Goal: Navigation & Orientation: Find specific page/section

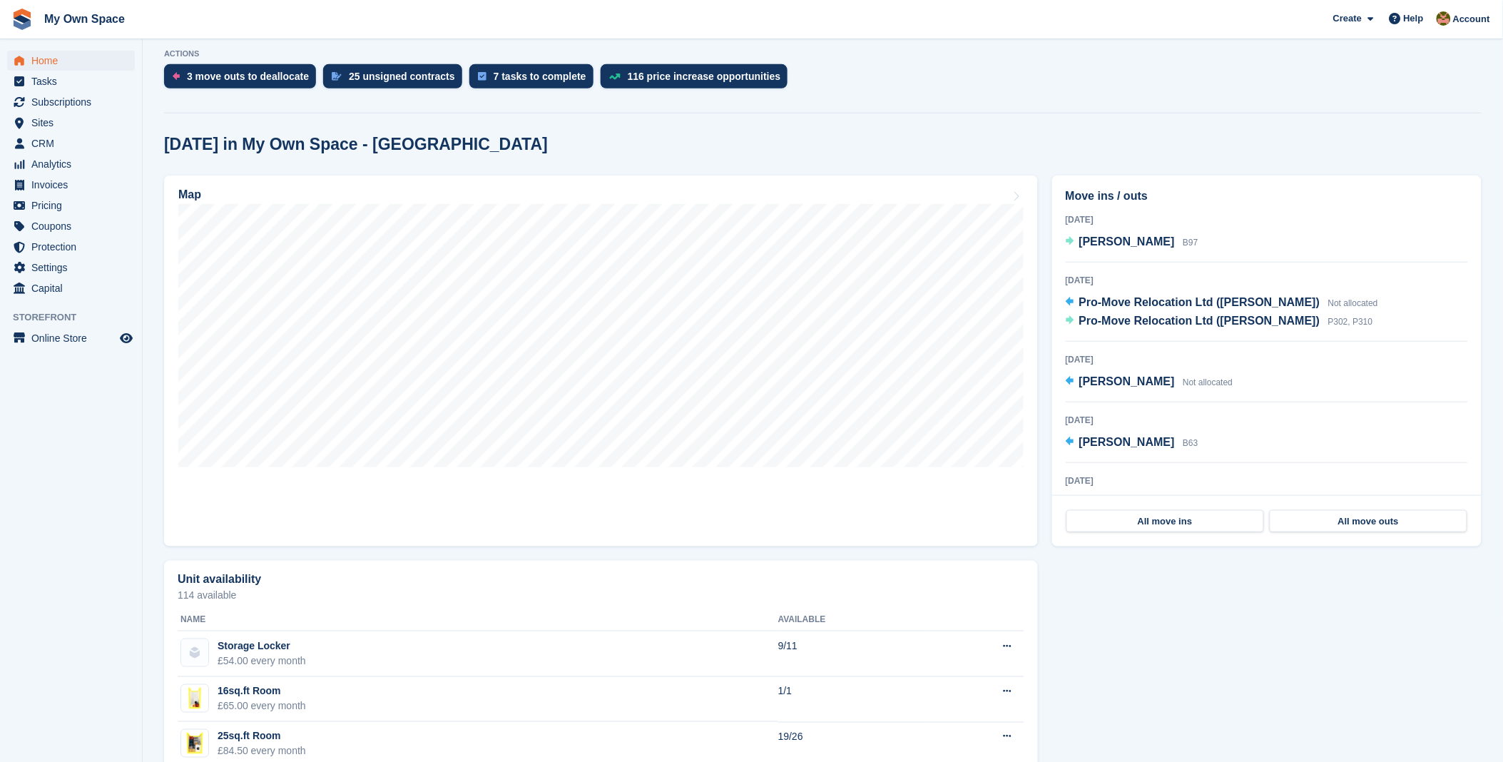
scroll to position [317, 0]
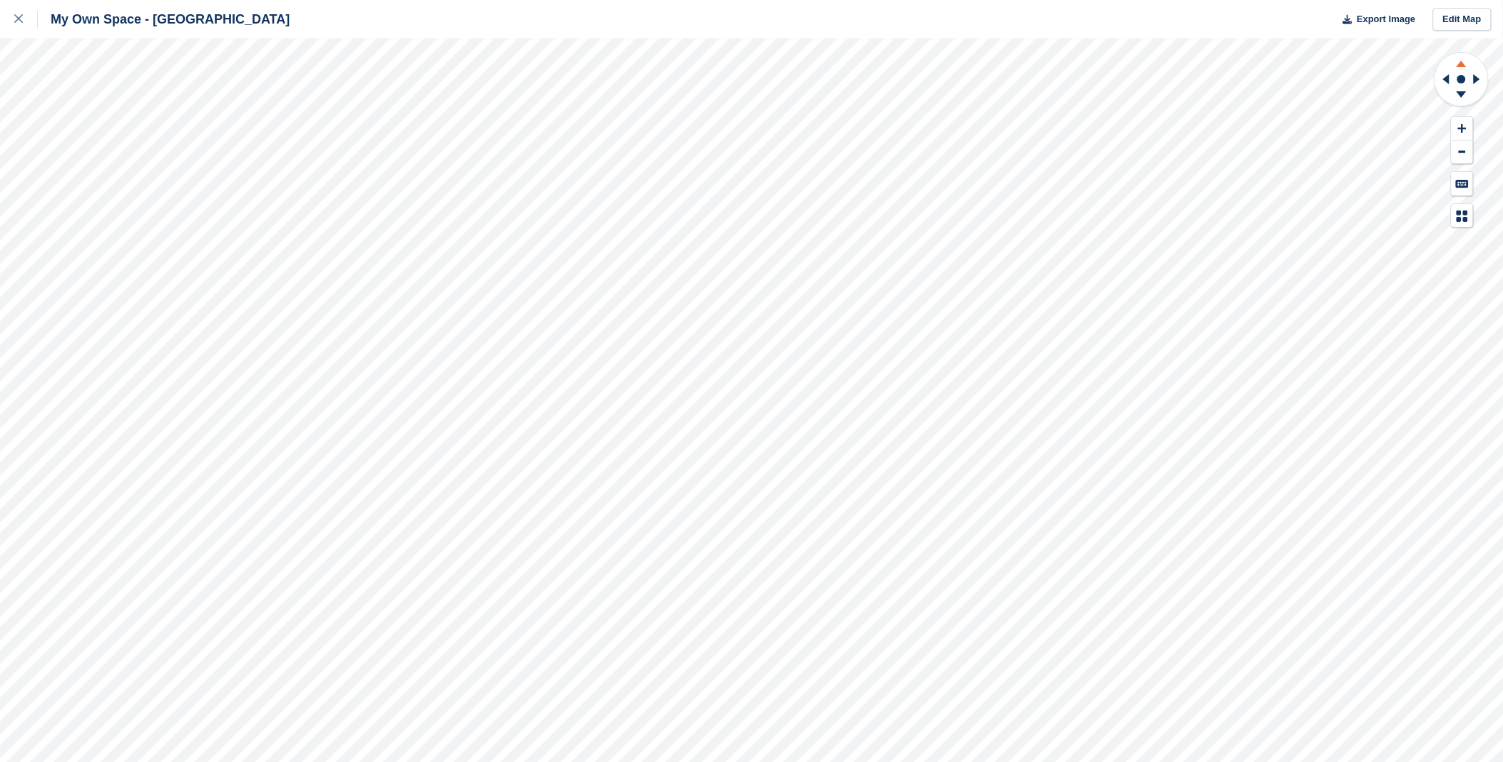
click at [1459, 66] on icon at bounding box center [1462, 64] width 10 height 6
click at [1461, 66] on icon at bounding box center [1462, 64] width 10 height 6
click at [1466, 91] on icon at bounding box center [1461, 97] width 37 height 18
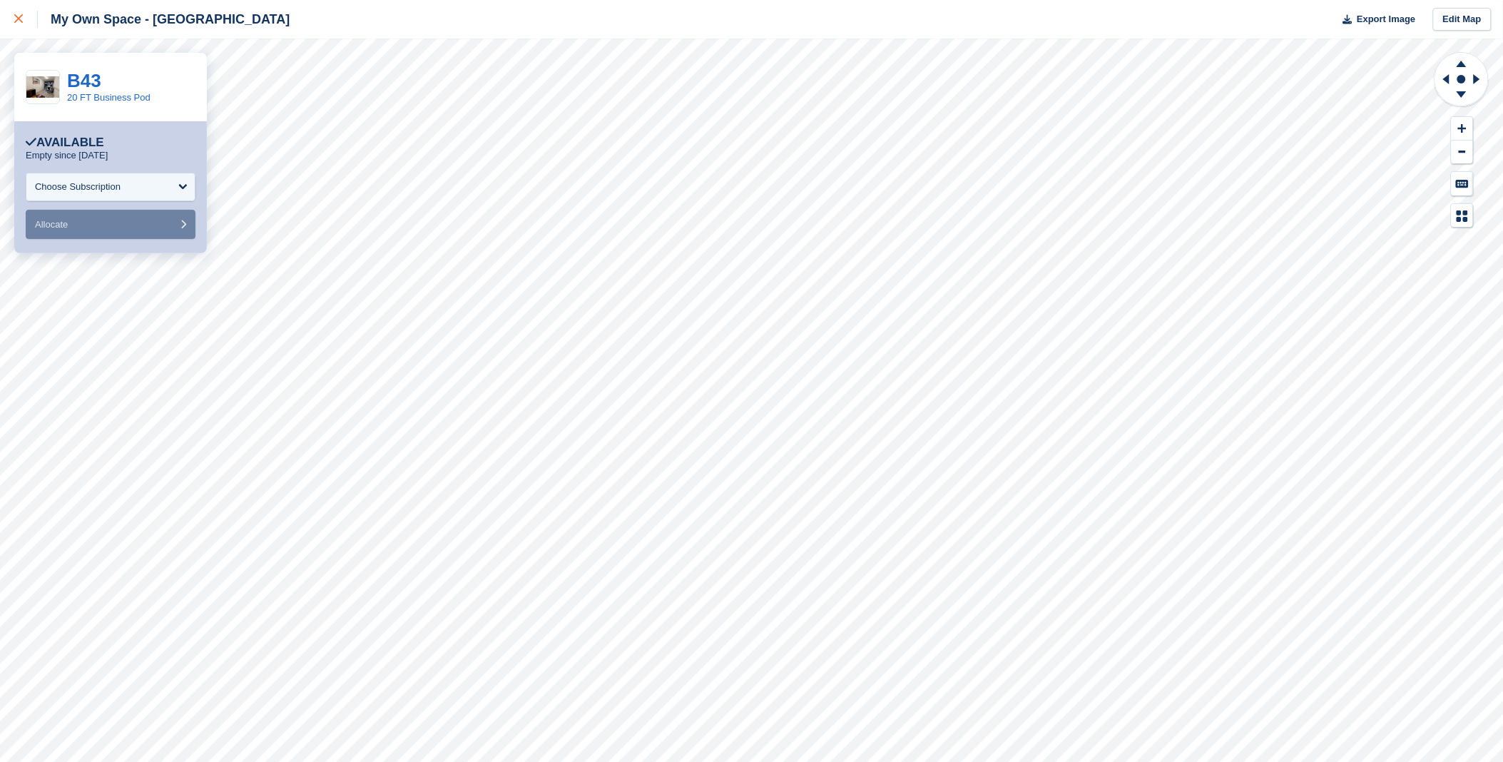
click at [11, 16] on link at bounding box center [19, 19] width 38 height 39
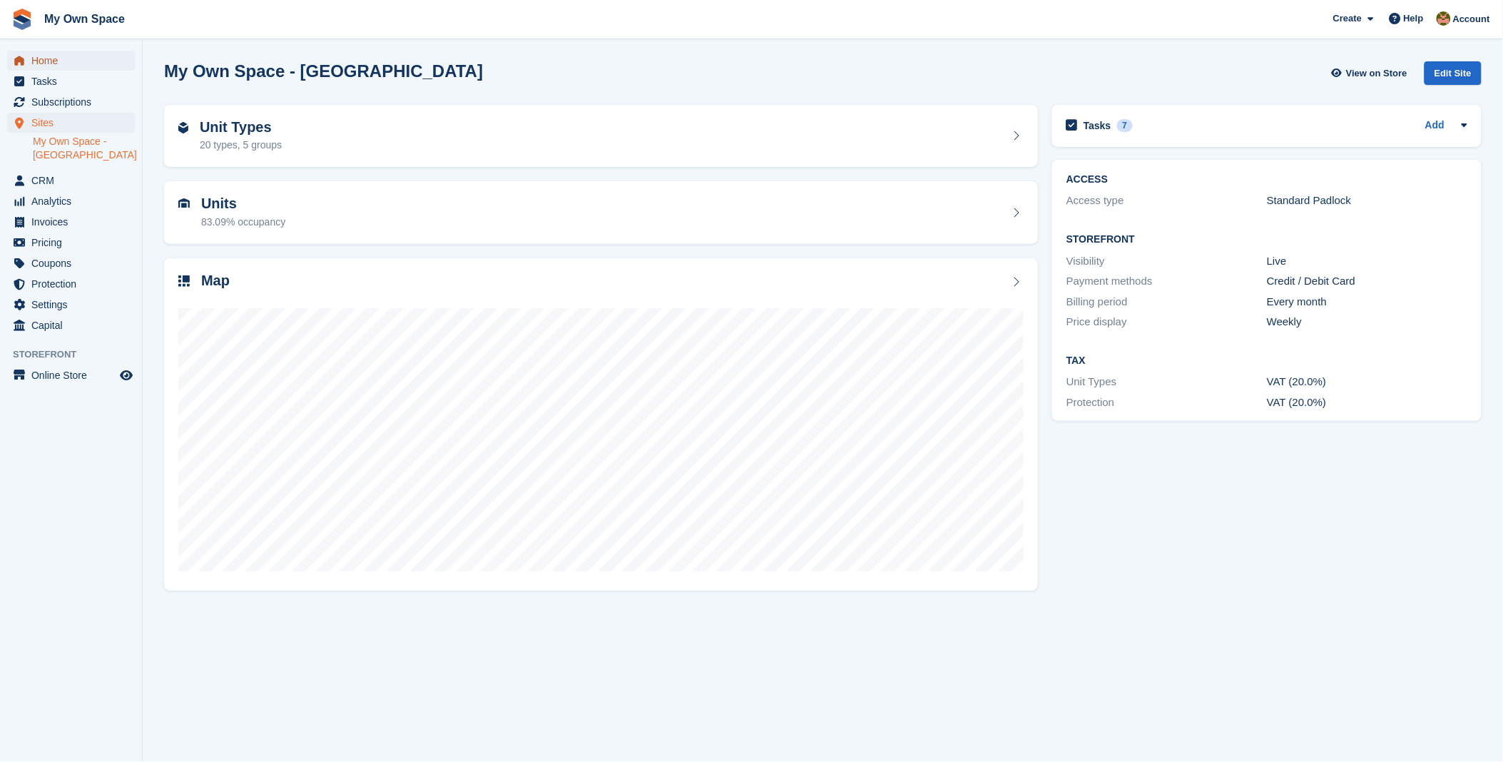
click at [59, 60] on span "Home" at bounding box center [74, 61] width 86 height 20
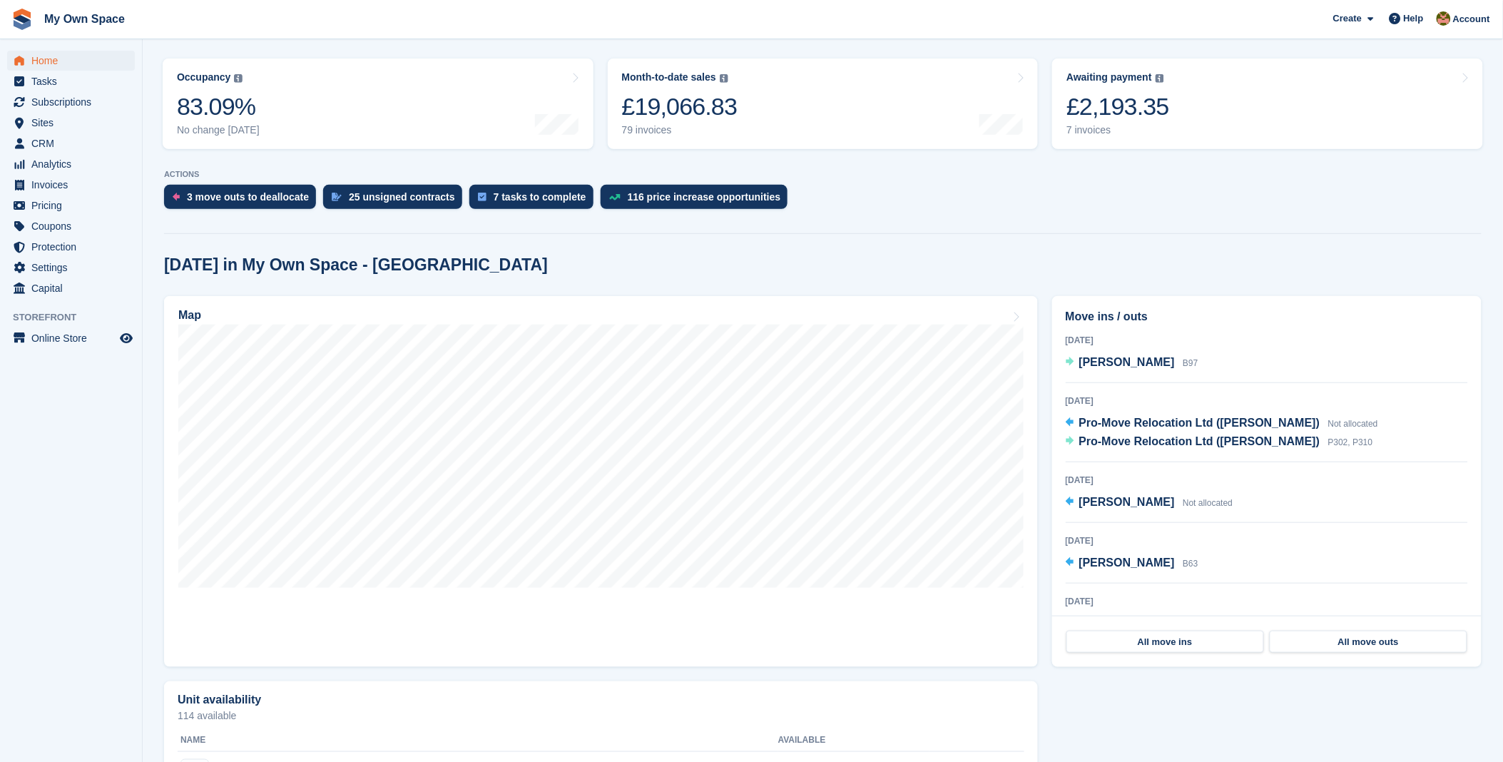
scroll to position [79, 0]
